Goal: Information Seeking & Learning: Learn about a topic

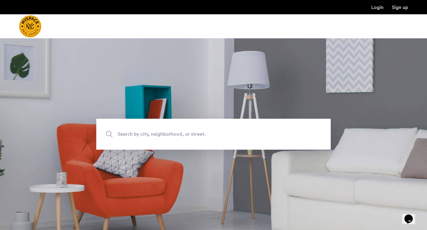
click at [194, 135] on span "Search by city, neighborhood, or street." at bounding box center [200, 134] width 164 height 8
click at [194, 135] on input "Search by city, neighborhood, or street." at bounding box center [213, 134] width 235 height 31
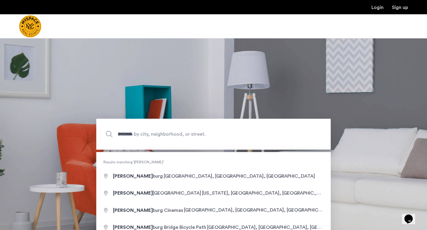
type input "**********"
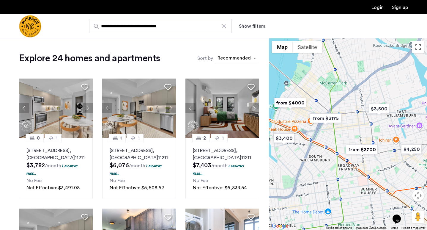
click at [239, 58] on div "sort-apartment" at bounding box center [234, 59] width 35 height 8
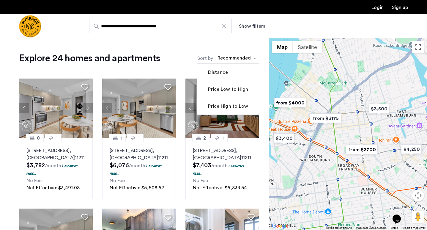
click at [183, 54] on div "Explore 24 homes and apartments Sort by Recommended Distance Price Low to High …" at bounding box center [139, 58] width 240 height 12
click at [228, 57] on div "sort-apartment" at bounding box center [234, 59] width 35 height 8
click at [227, 92] on label "Price Low to High" at bounding box center [227, 89] width 41 height 7
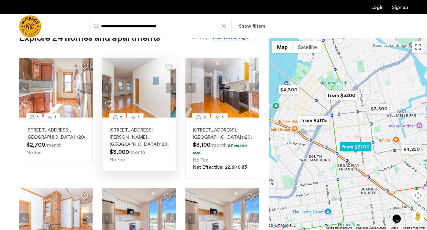
scroll to position [52, 0]
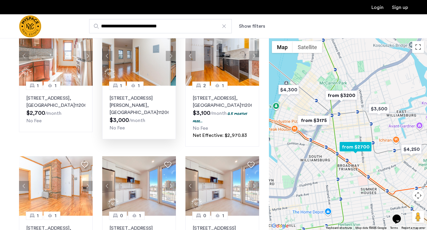
click at [172, 52] on button "Next apartment" at bounding box center [171, 56] width 10 height 10
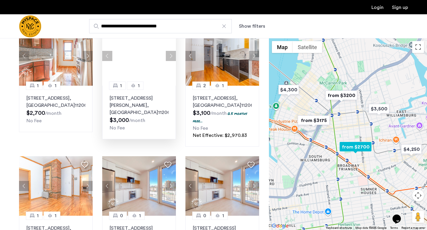
click at [172, 52] on button "Next apartment" at bounding box center [171, 56] width 10 height 10
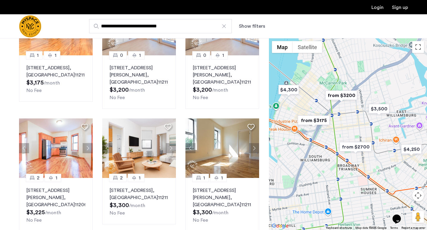
scroll to position [246, 0]
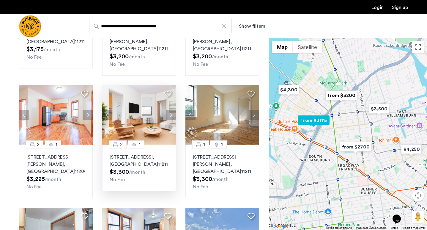
click at [172, 110] on button "Next apartment" at bounding box center [171, 115] width 10 height 10
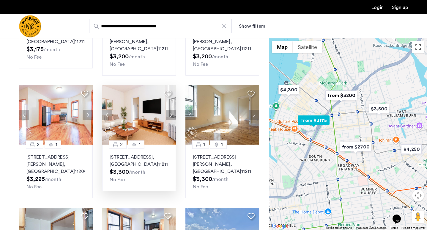
click at [172, 110] on button "Next apartment" at bounding box center [171, 115] width 10 height 10
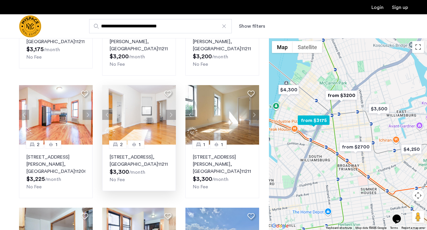
click at [172, 110] on button "Next apartment" at bounding box center [171, 115] width 10 height 10
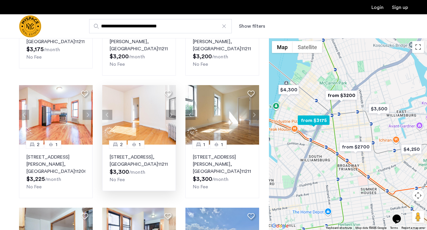
click at [172, 110] on button "Next apartment" at bounding box center [171, 115] width 10 height 10
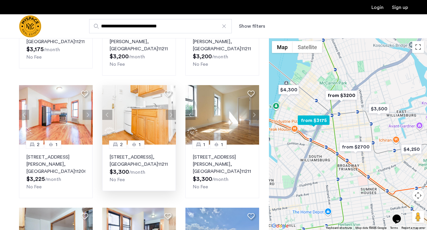
click at [154, 153] on p "244 Roebling St, Unit 21, Brooklyn , NY 11211" at bounding box center [139, 160] width 59 height 14
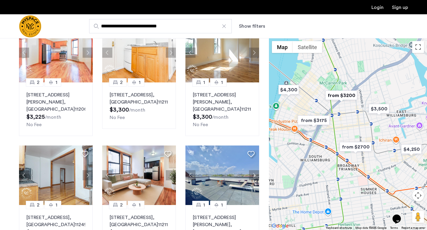
scroll to position [262, 0]
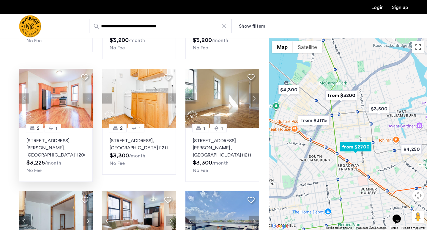
click at [87, 93] on button "Next apartment" at bounding box center [88, 98] width 10 height 10
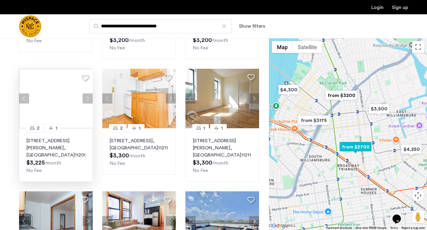
click at [87, 93] on button "Next apartment" at bounding box center [88, 98] width 10 height 10
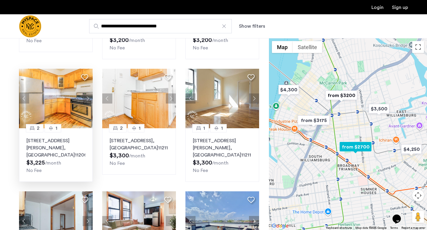
click at [87, 93] on button "Next apartment" at bounding box center [88, 98] width 10 height 10
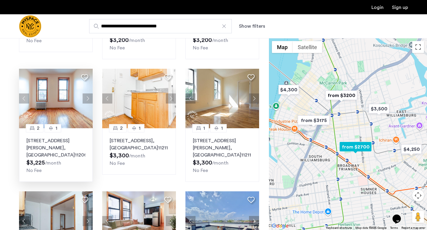
click at [87, 93] on button "Next apartment" at bounding box center [88, 98] width 10 height 10
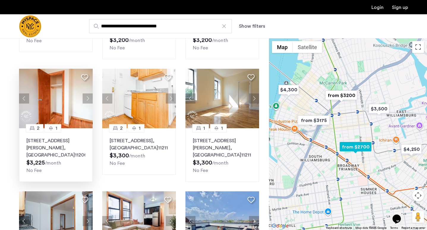
click at [87, 93] on button "Next apartment" at bounding box center [88, 98] width 10 height 10
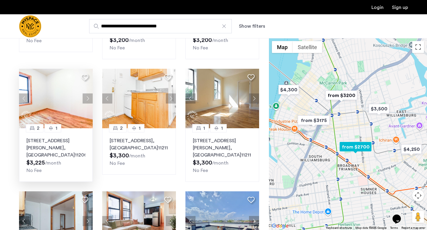
click at [87, 93] on button "Next apartment" at bounding box center [88, 98] width 10 height 10
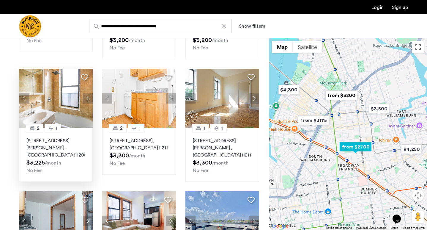
click at [87, 93] on button "Next apartment" at bounding box center [88, 98] width 10 height 10
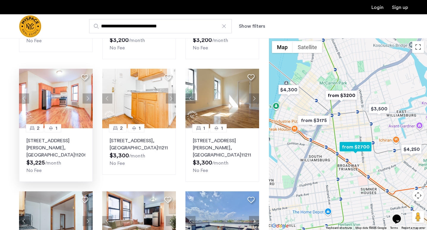
click at [63, 137] on p "126 Graham Ave, Unit 3A, Brooklyn , NY 11206" at bounding box center [55, 147] width 59 height 21
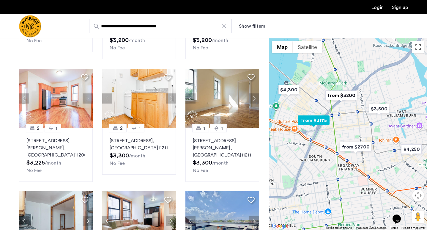
click at [171, 93] on button "Next apartment" at bounding box center [171, 98] width 10 height 10
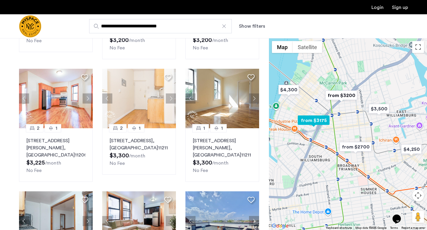
click at [171, 93] on button "Next apartment" at bounding box center [171, 98] width 10 height 10
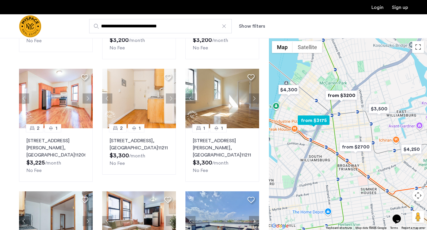
click at [171, 93] on button "Next apartment" at bounding box center [171, 98] width 10 height 10
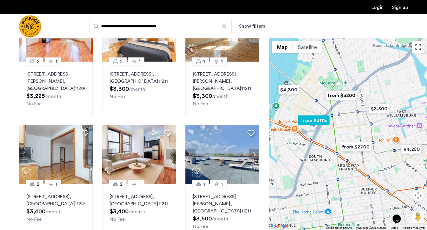
scroll to position [333, 0]
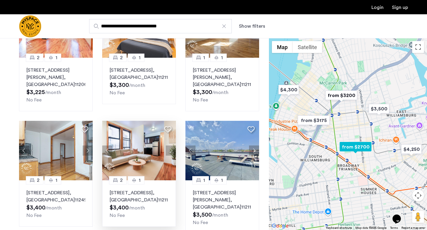
click at [170, 145] on button "Next apartment" at bounding box center [171, 150] width 10 height 10
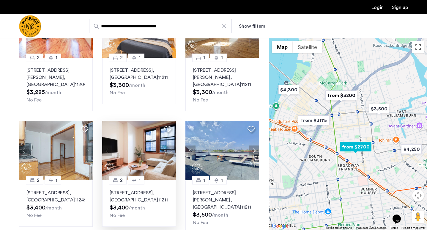
click at [170, 145] on button "Next apartment" at bounding box center [171, 150] width 10 height 10
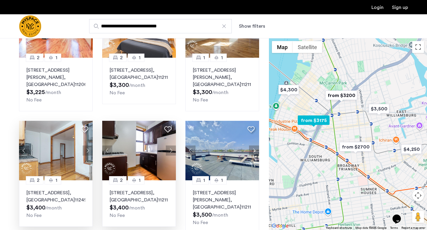
click at [86, 145] on button "Next apartment" at bounding box center [88, 150] width 10 height 10
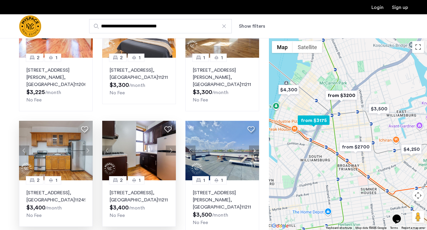
click at [87, 145] on button "Next apartment" at bounding box center [88, 150] width 10 height 10
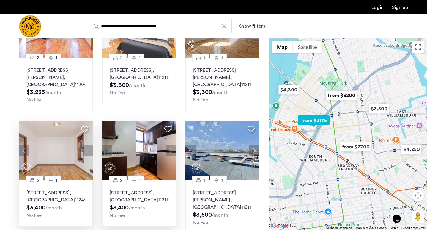
click at [87, 145] on button "Next apartment" at bounding box center [88, 150] width 10 height 10
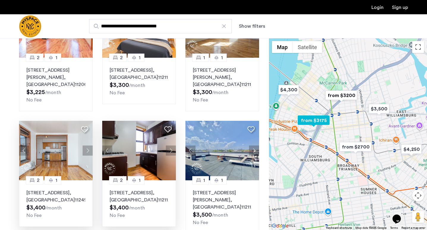
click at [87, 145] on button "Next apartment" at bounding box center [88, 150] width 10 height 10
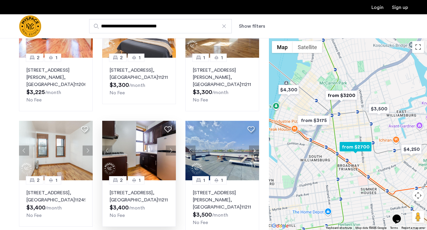
click at [147, 189] on p "213 Union Ave, Unit 0D, Brooklyn , NY 11211" at bounding box center [139, 196] width 59 height 14
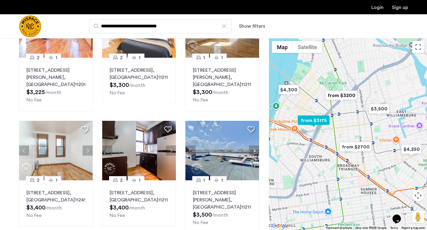
click at [67, 154] on img at bounding box center [56, 150] width 74 height 59
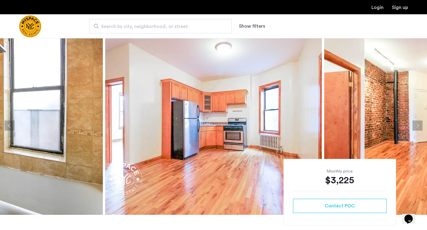
scroll to position [6, 0]
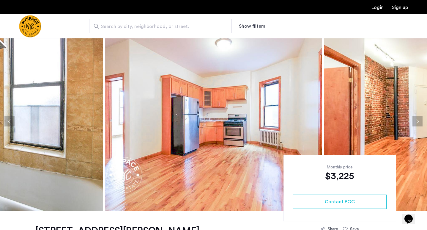
click at [417, 120] on button "Next apartment" at bounding box center [418, 121] width 10 height 10
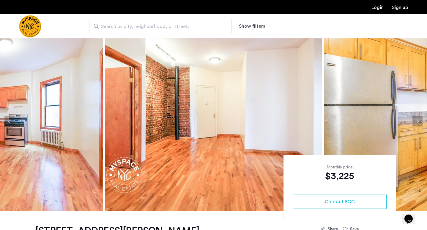
click at [417, 120] on button "Next apartment" at bounding box center [418, 121] width 10 height 10
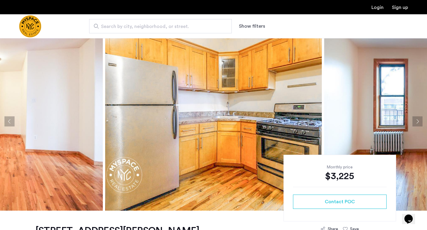
click at [417, 120] on button "Next apartment" at bounding box center [418, 121] width 10 height 10
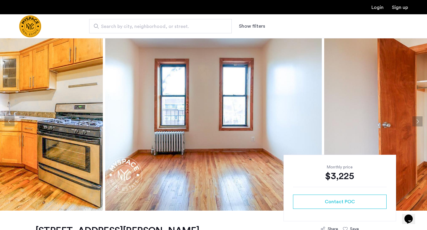
click at [417, 120] on button "Next apartment" at bounding box center [418, 121] width 10 height 10
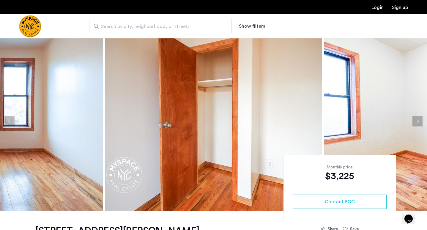
click at [417, 120] on button "Next apartment" at bounding box center [418, 121] width 10 height 10
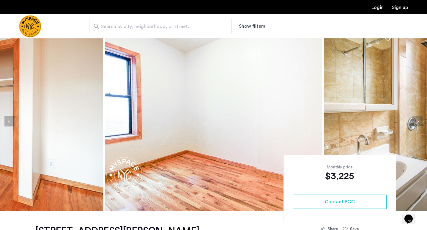
click at [417, 120] on button "Next apartment" at bounding box center [418, 121] width 10 height 10
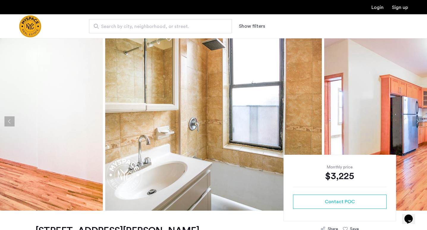
click at [417, 120] on button "Next apartment" at bounding box center [418, 121] width 10 height 10
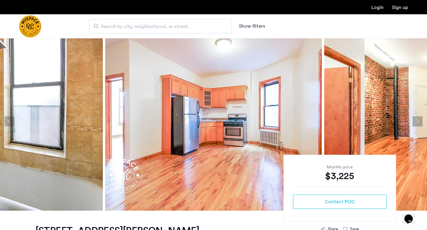
click at [417, 120] on button "Next apartment" at bounding box center [418, 121] width 10 height 10
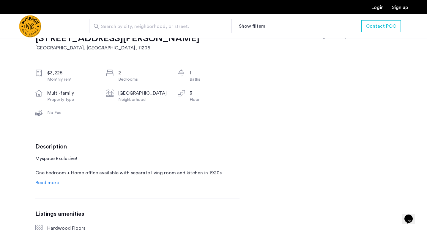
scroll to position [251, 0]
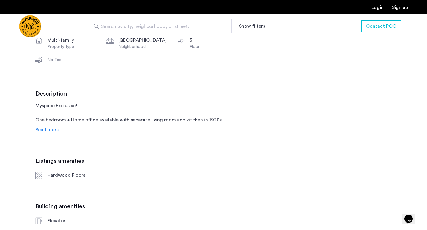
click at [49, 129] on span "Read more" at bounding box center [47, 129] width 24 height 5
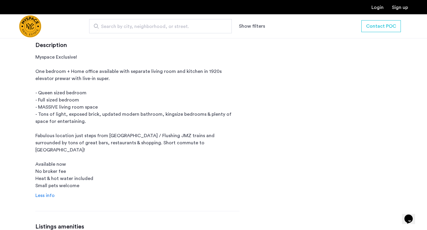
scroll to position [0, 0]
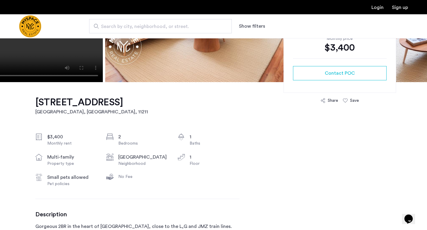
scroll to position [150, 0]
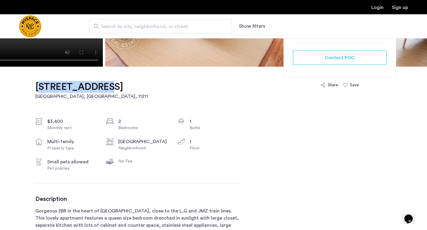
drag, startPoint x: 27, startPoint y: 89, endPoint x: 92, endPoint y: 89, distance: 64.8
copy h1 "213 Union Ave"
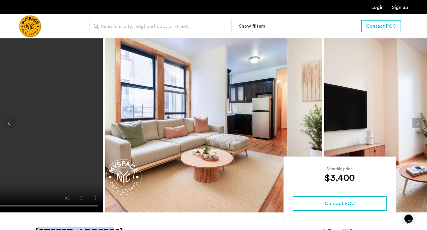
scroll to position [0, 0]
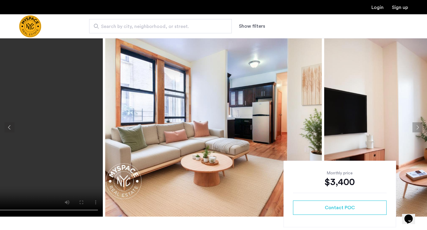
click at [422, 131] on button "Next apartment" at bounding box center [418, 127] width 10 height 10
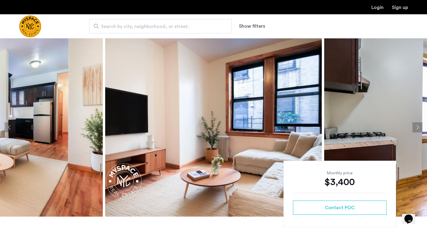
click at [422, 131] on button "Next apartment" at bounding box center [418, 127] width 10 height 10
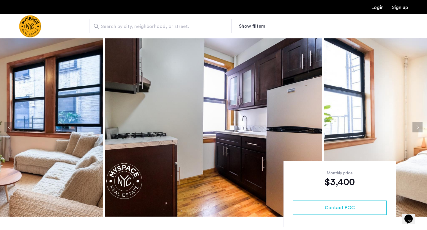
click at [422, 131] on button "Next apartment" at bounding box center [418, 127] width 10 height 10
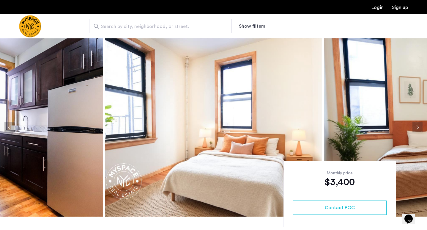
click at [422, 131] on button "Next apartment" at bounding box center [418, 127] width 10 height 10
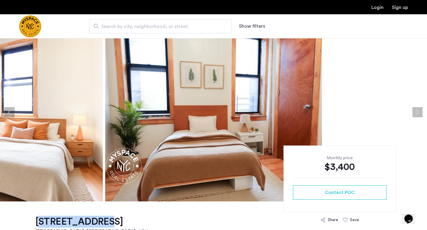
scroll to position [19, 0]
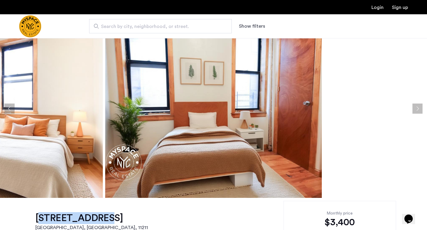
click at [418, 108] on button "Next apartment" at bounding box center [418, 108] width 10 height 10
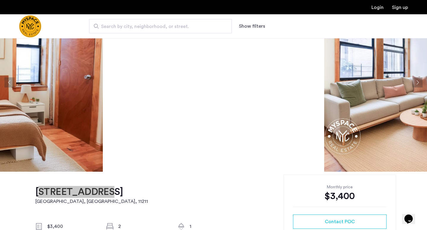
scroll to position [90, 0]
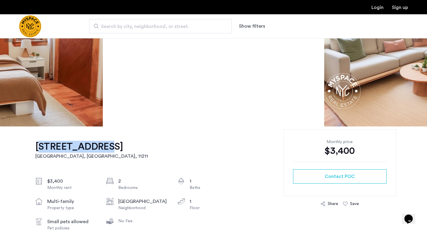
click at [49, 145] on h1 "213 Union Ave, Unit 0D" at bounding box center [91, 147] width 113 height 12
click at [55, 146] on h1 "213 Union Ave, Unit 0D" at bounding box center [91, 147] width 113 height 12
